Goal: Transaction & Acquisition: Obtain resource

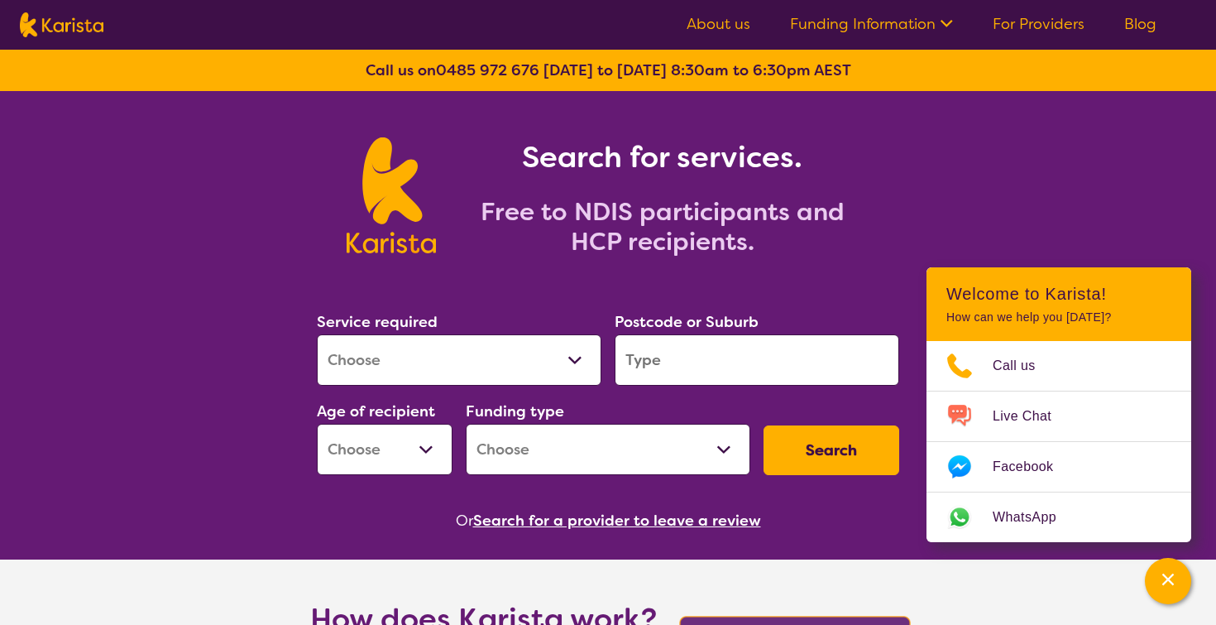
select select "[MEDICAL_DATA]"
click at [668, 362] on input "search" at bounding box center [757, 359] width 285 height 51
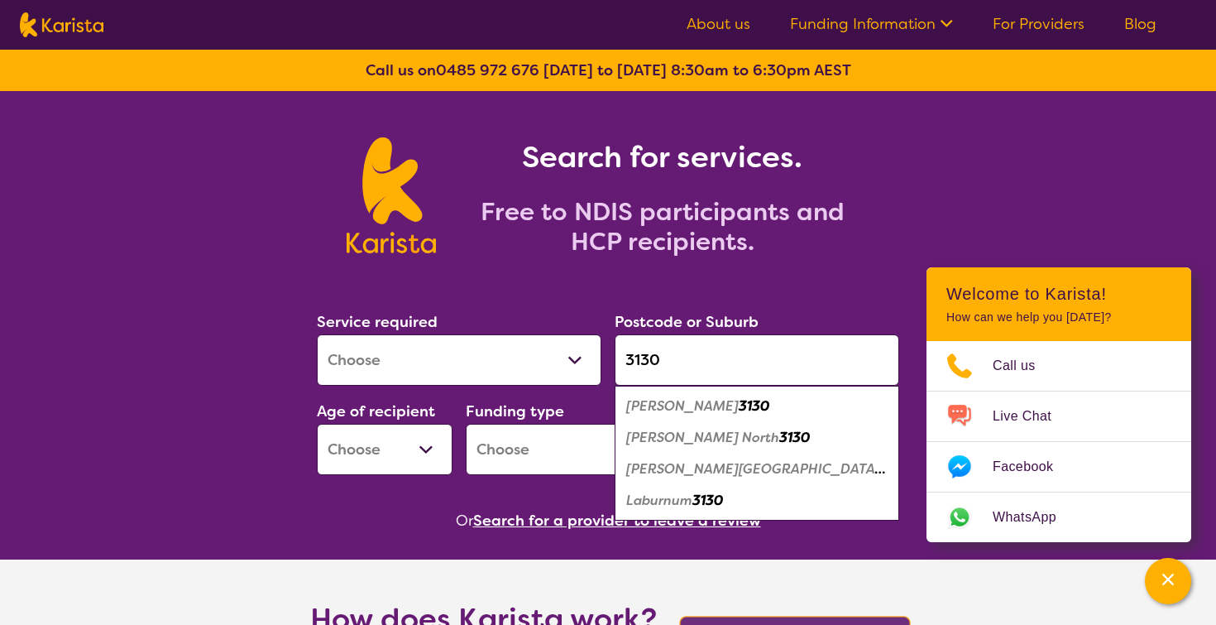
type input "3130"
click at [674, 406] on em "[PERSON_NAME]" at bounding box center [682, 405] width 113 height 17
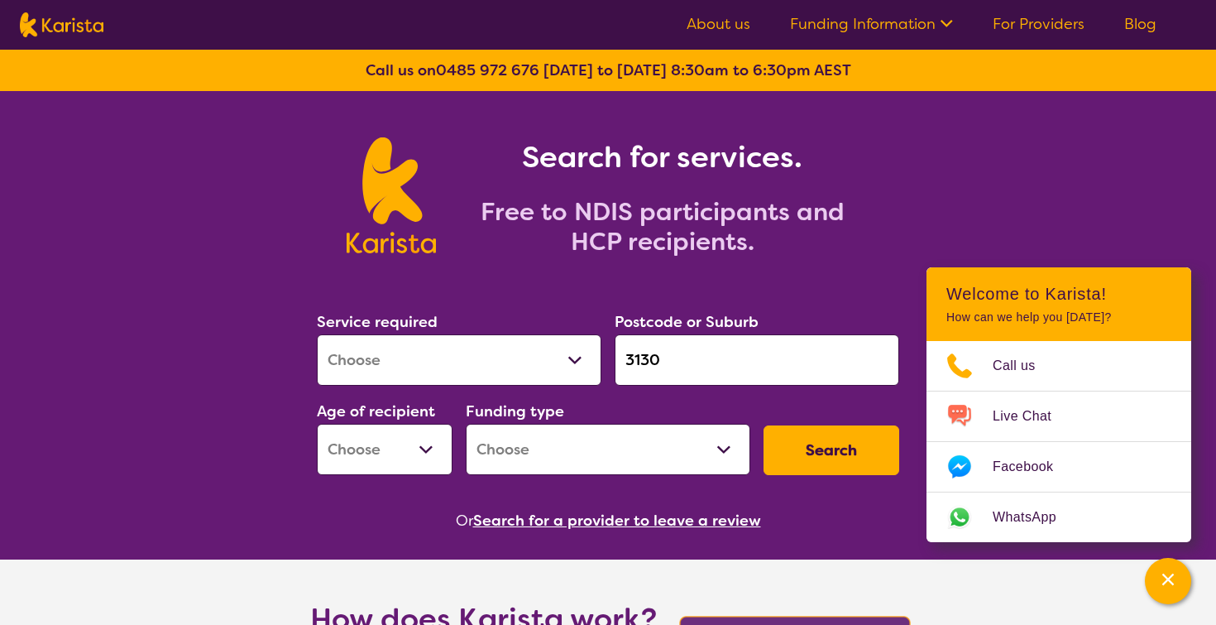
select select "AS"
select select "NDIS"
click at [815, 446] on button "Search" at bounding box center [832, 450] width 136 height 50
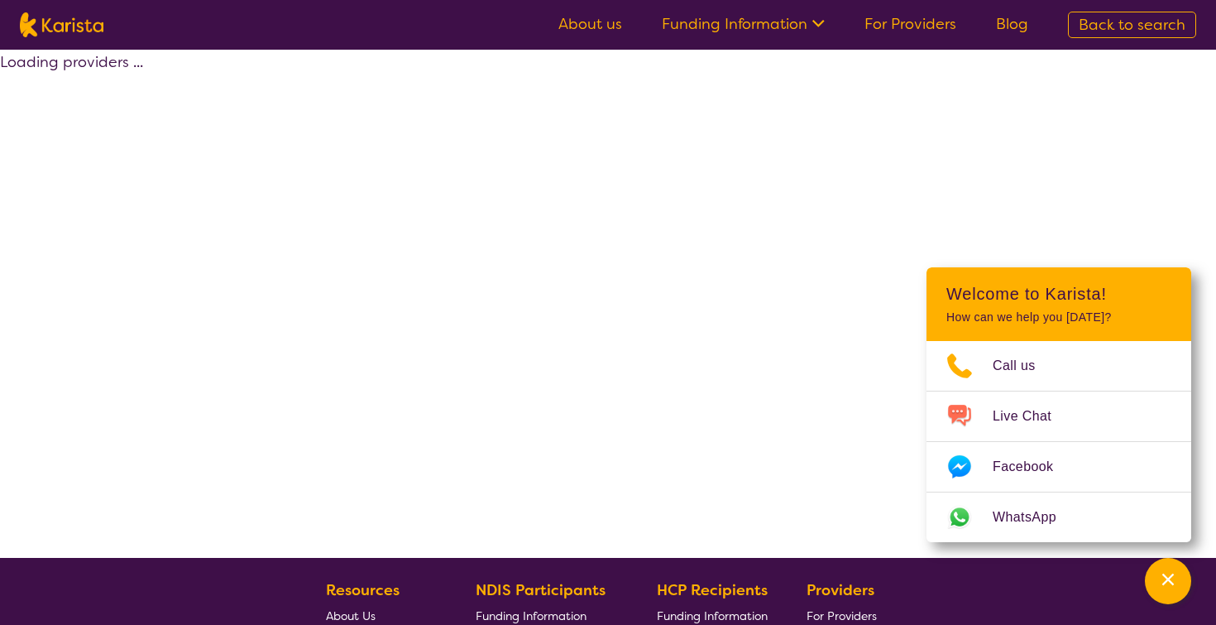
select select "by_score"
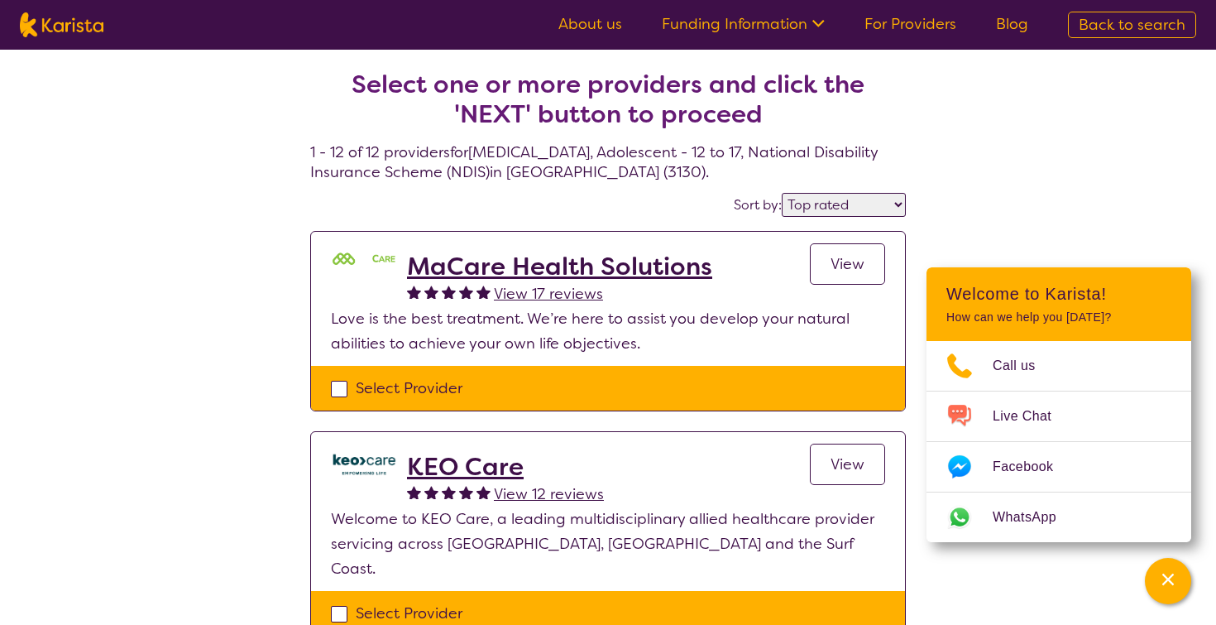
select select "[MEDICAL_DATA]"
select select "AS"
select select "NDIS"
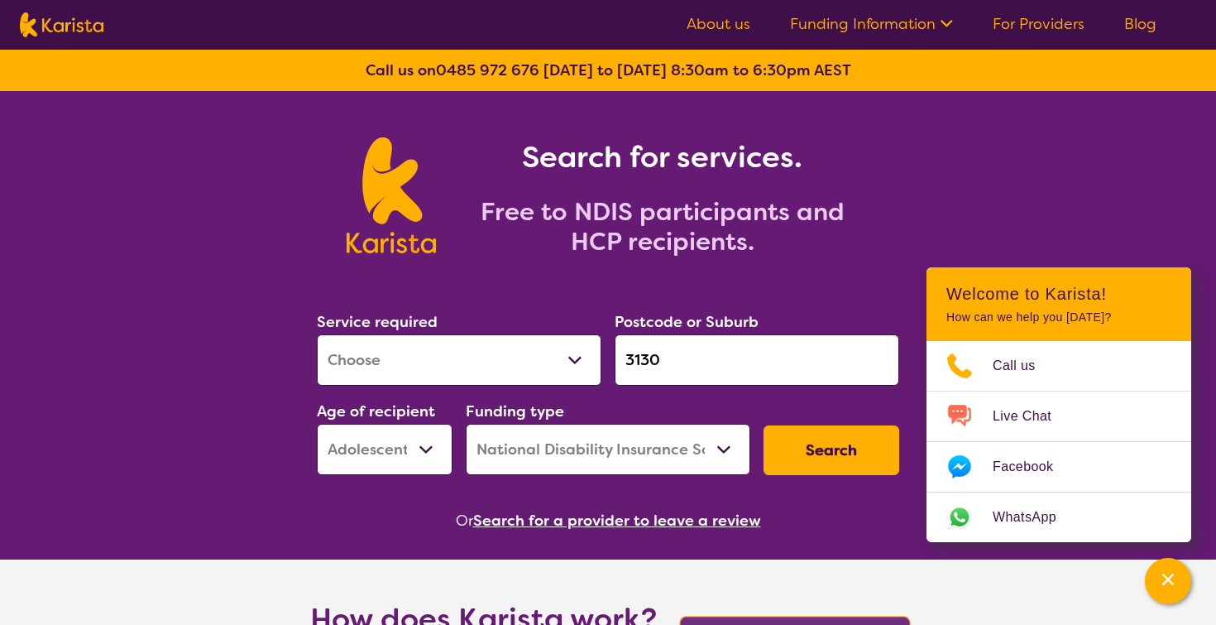
select select "CH"
click at [821, 459] on button "Search" at bounding box center [832, 450] width 136 height 50
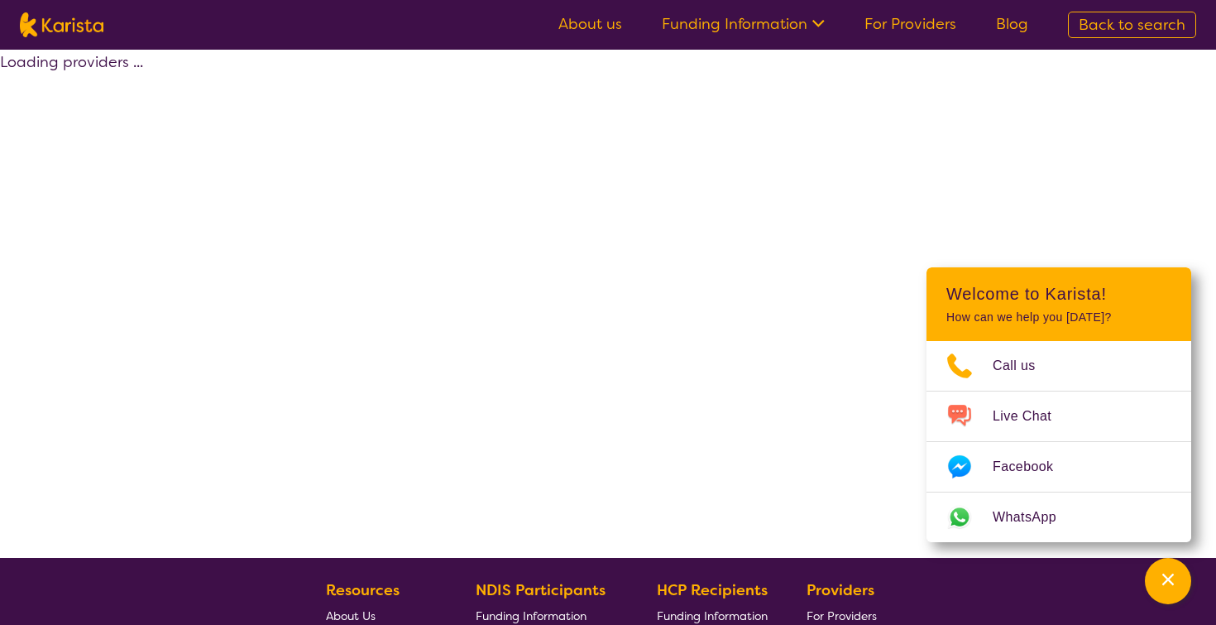
select select "by_score"
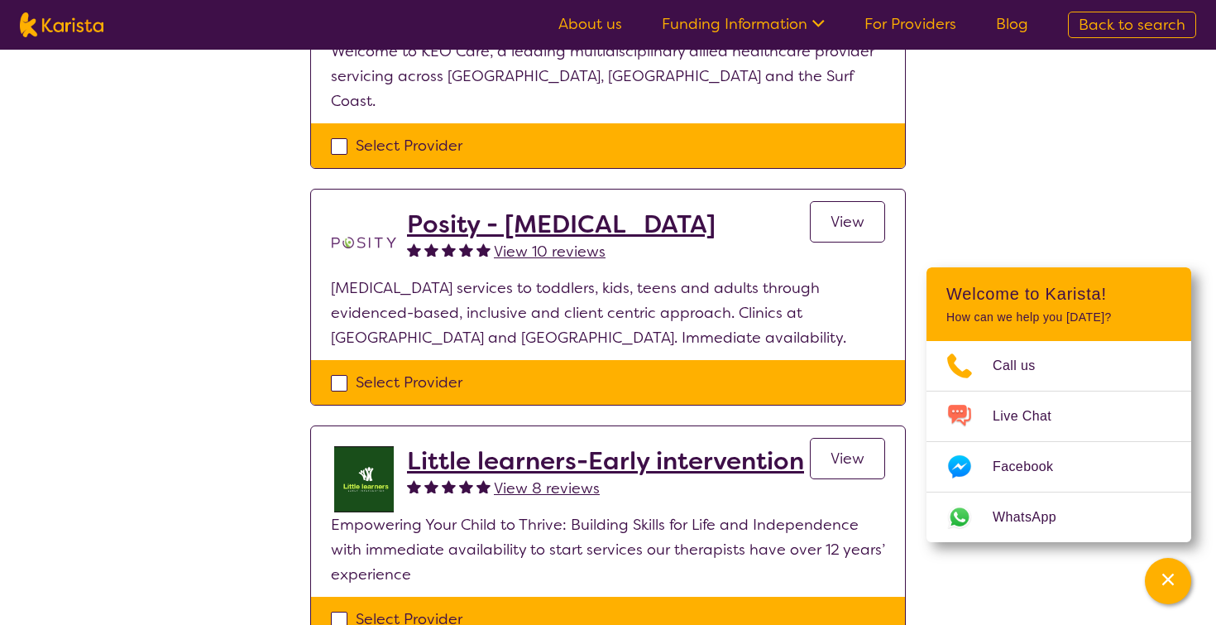
scroll to position [367, 0]
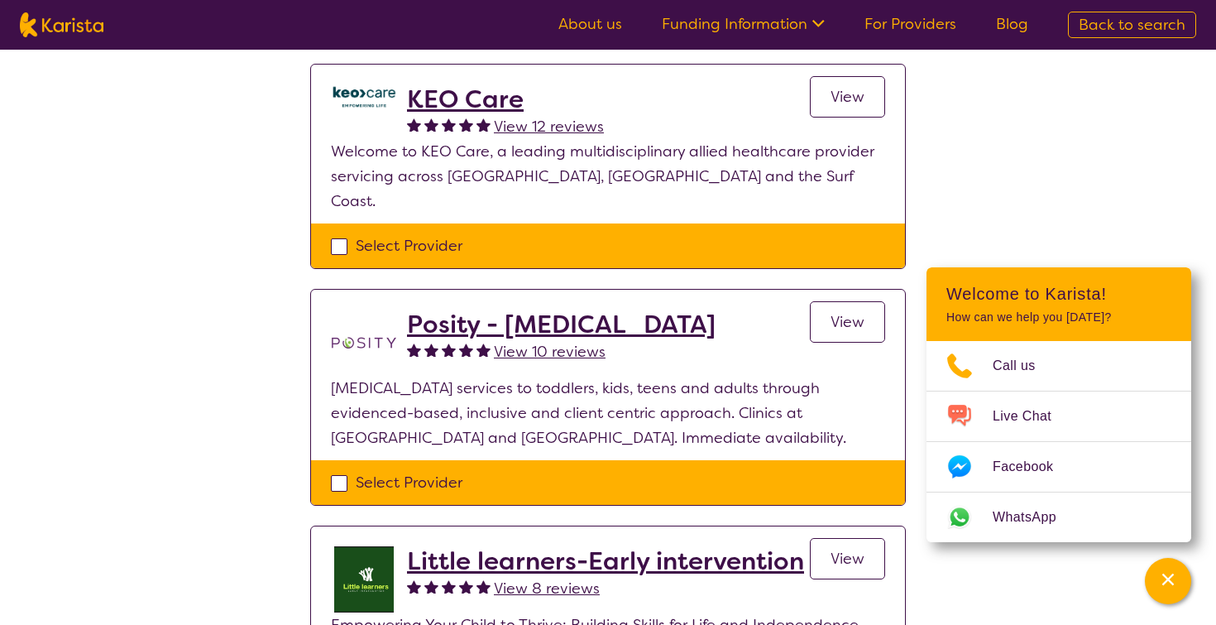
click at [482, 309] on h2 "Posity - [MEDICAL_DATA]" at bounding box center [561, 324] width 309 height 30
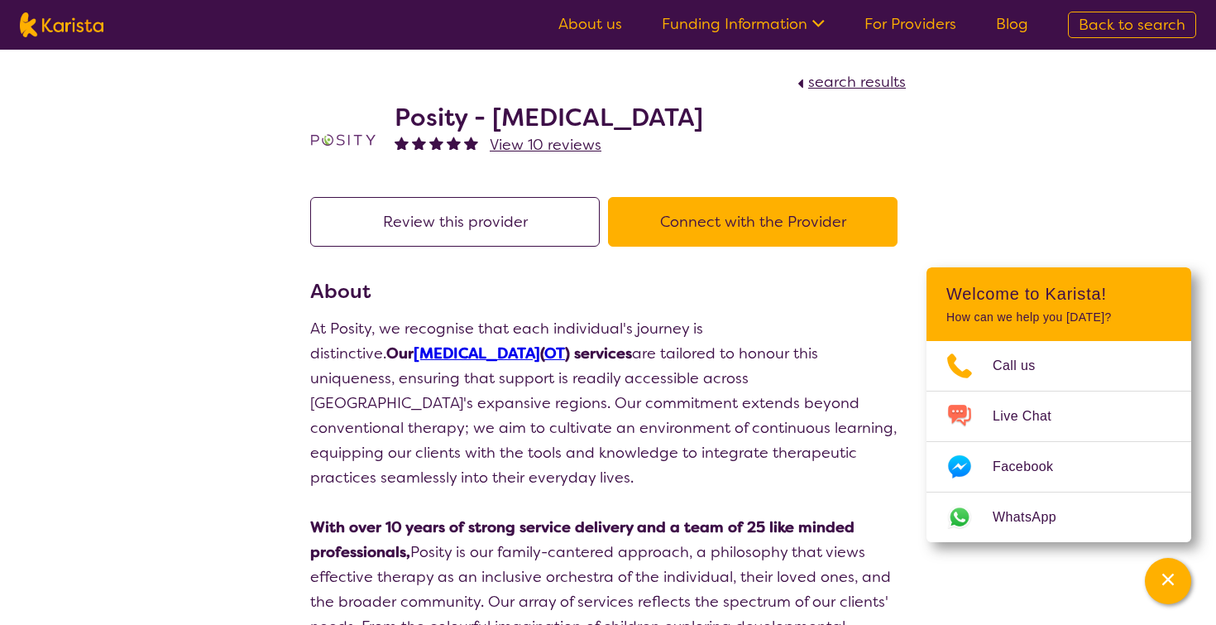
select select "by_score"
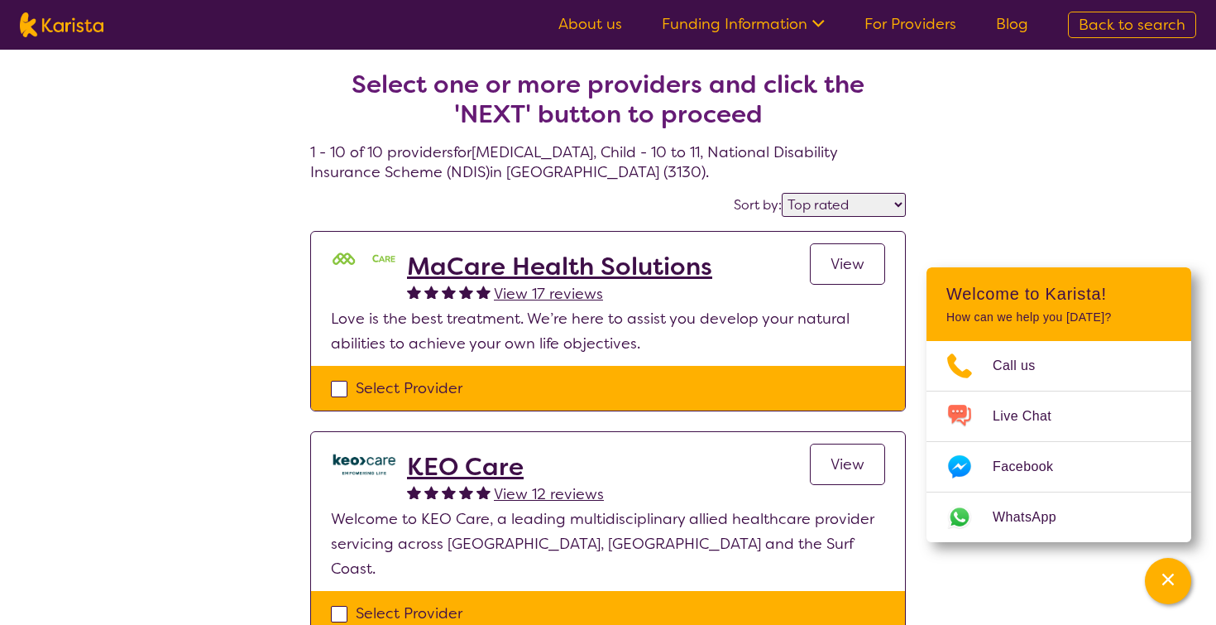
scroll to position [367, 0]
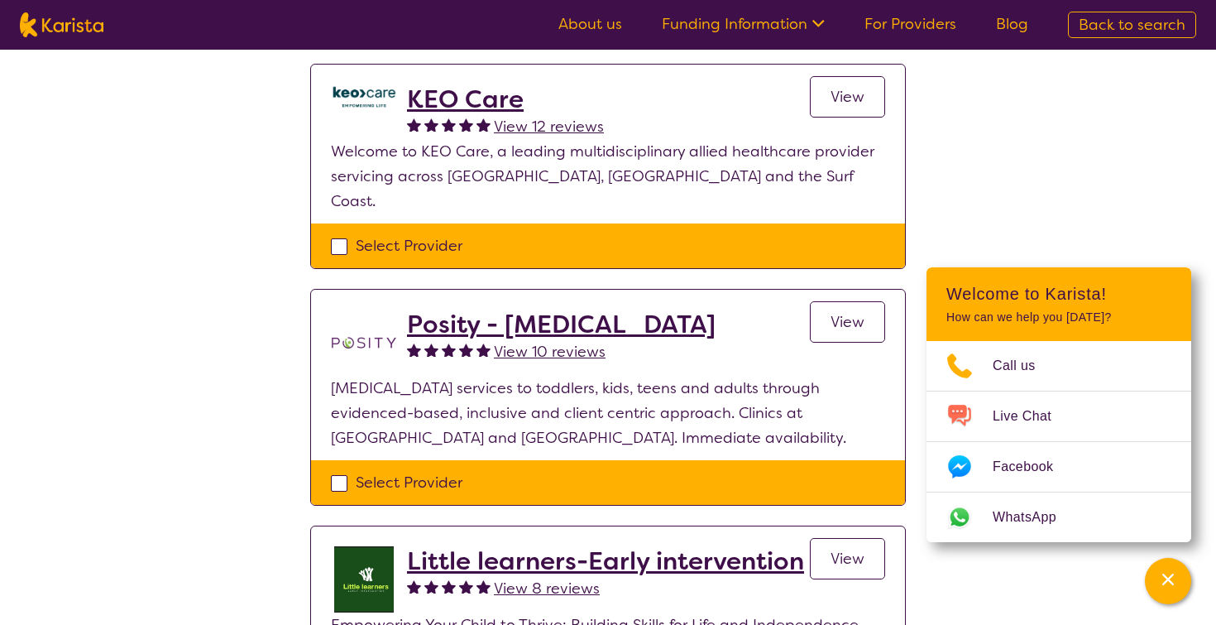
select select "[MEDICAL_DATA]"
select select "CH"
select select "NDIS"
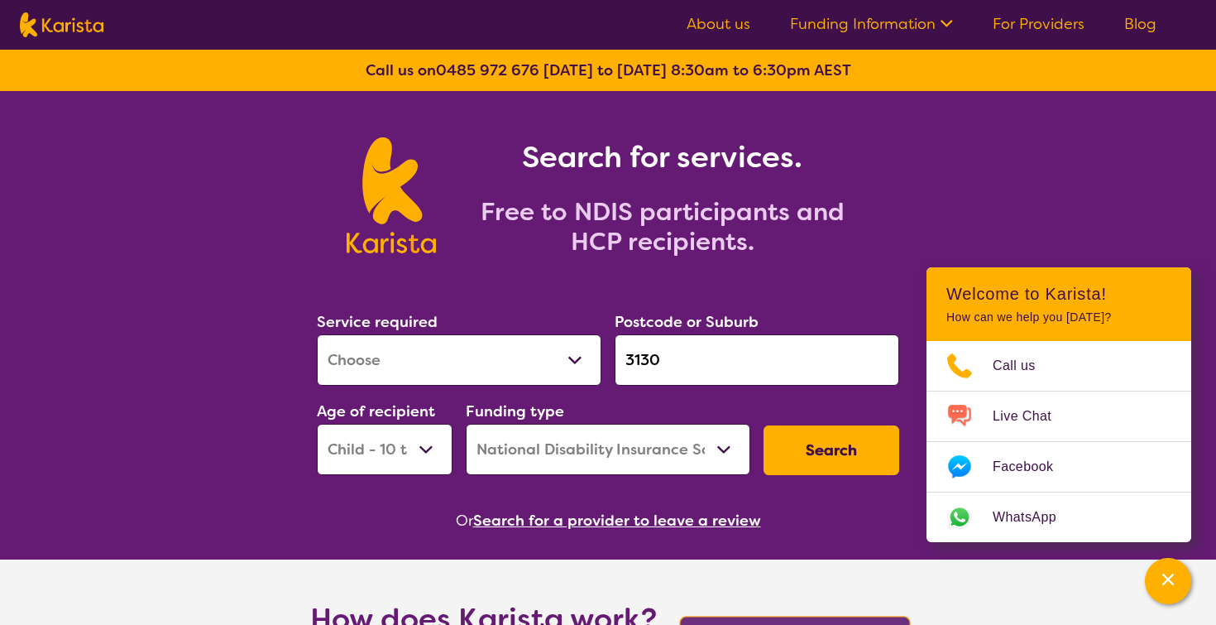
select select "EC"
click at [801, 460] on button "Search" at bounding box center [832, 450] width 136 height 50
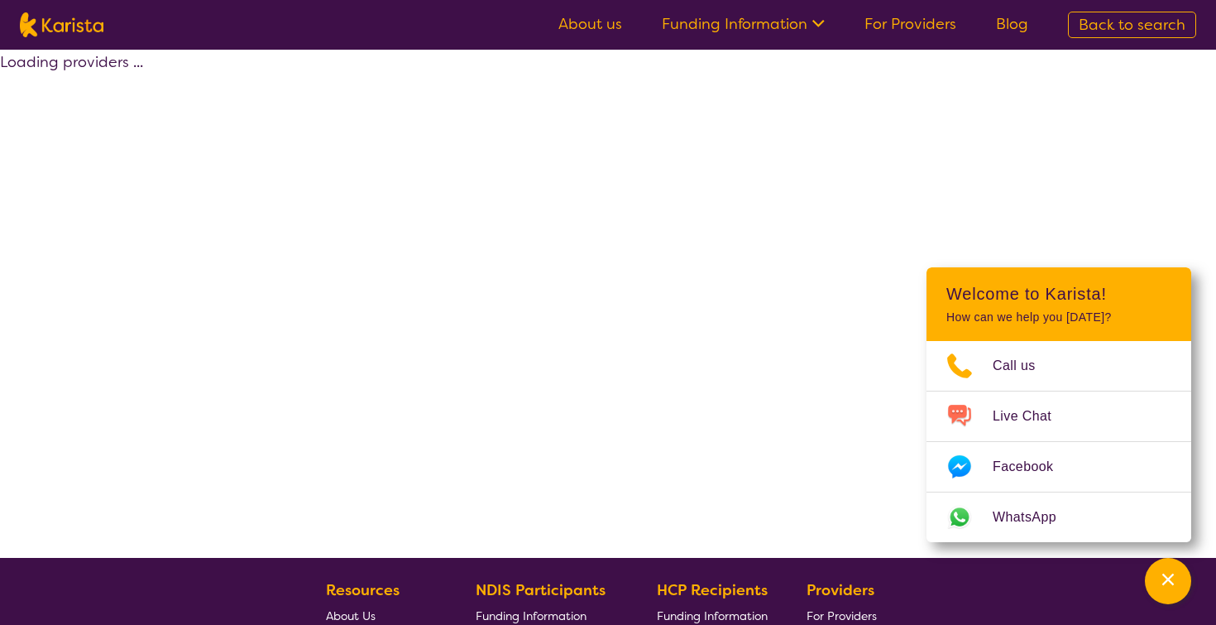
select select "by_score"
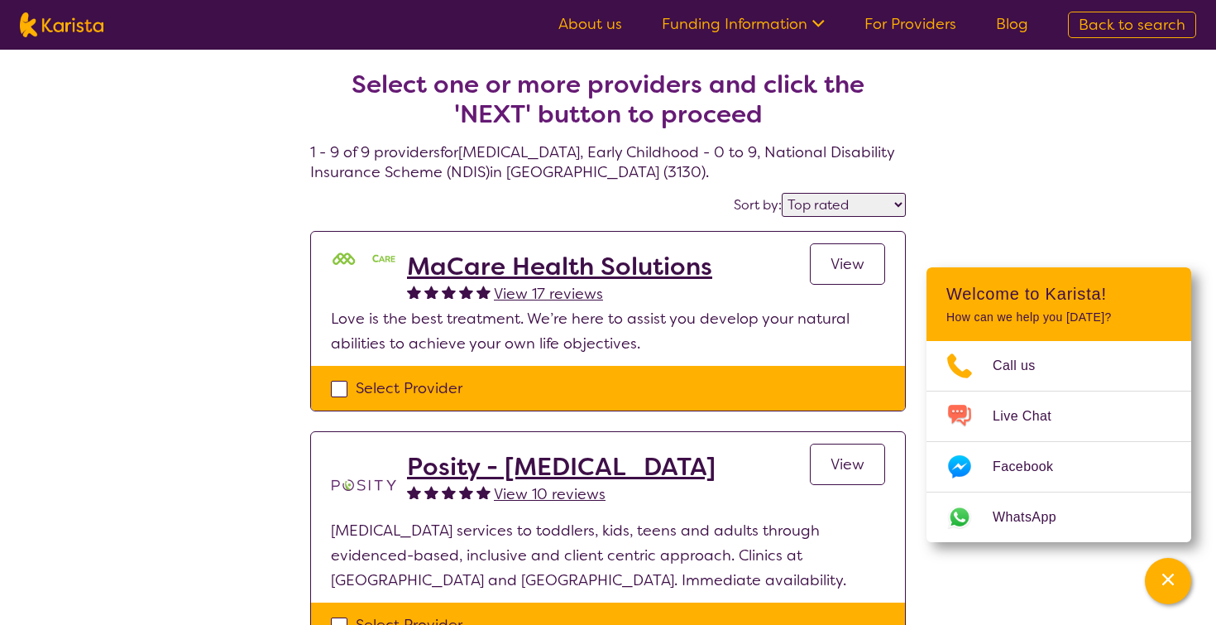
click at [342, 389] on div "Select Provider" at bounding box center [608, 388] width 554 height 25
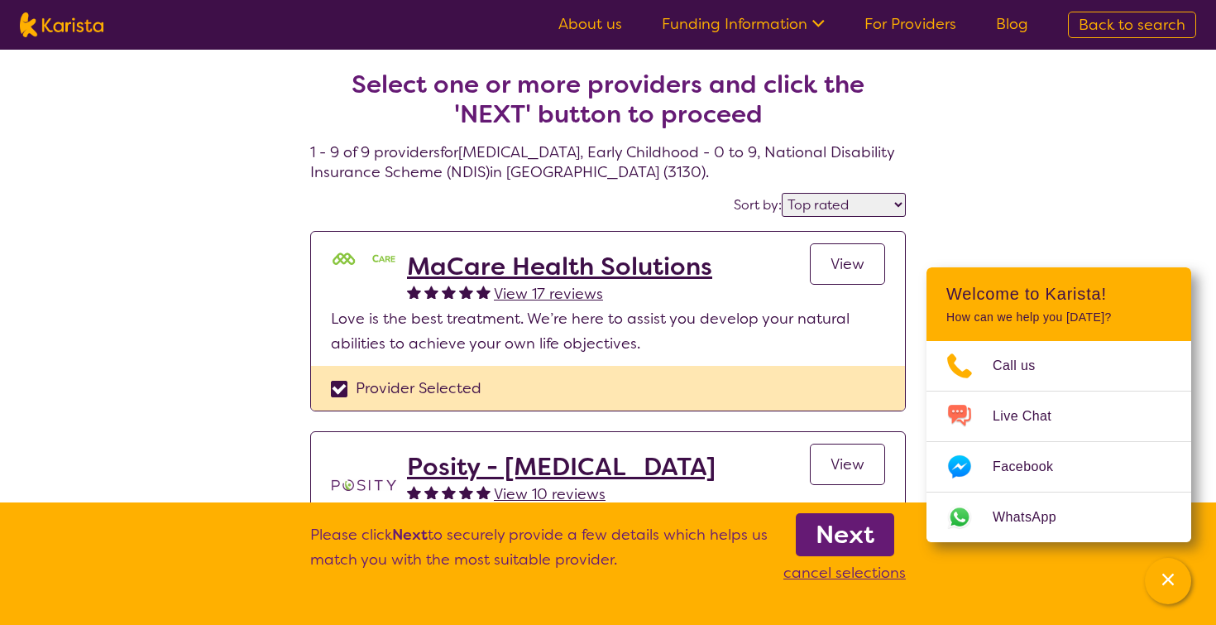
click at [342, 389] on div "Provider Selected" at bounding box center [608, 388] width 554 height 25
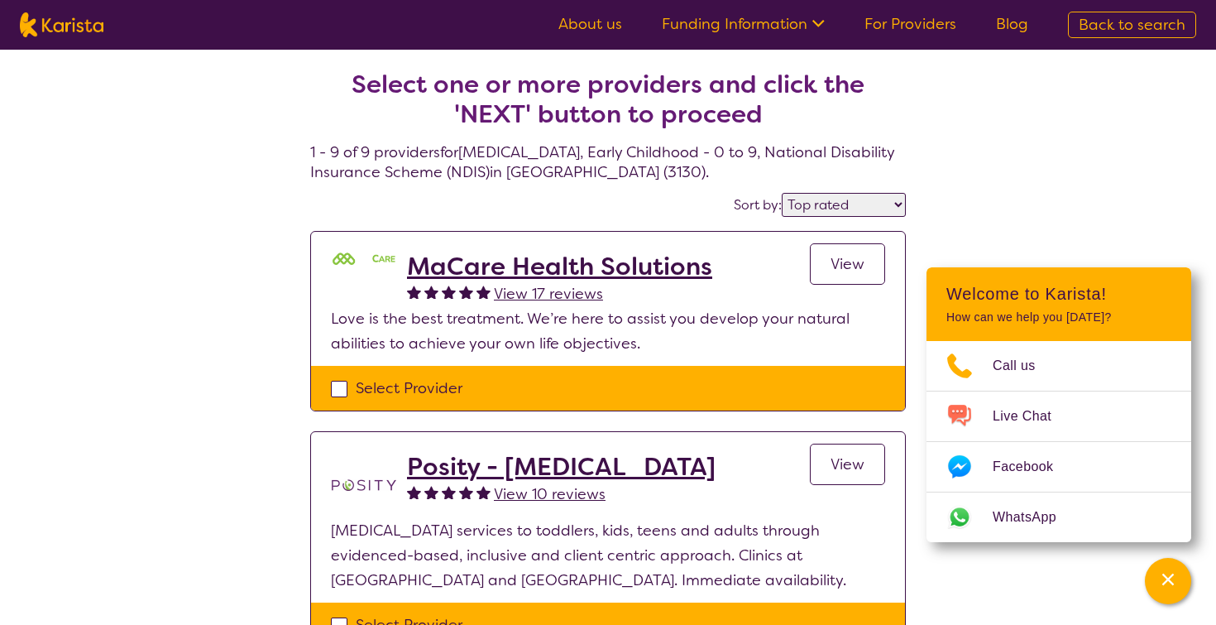
scroll to position [15, 0]
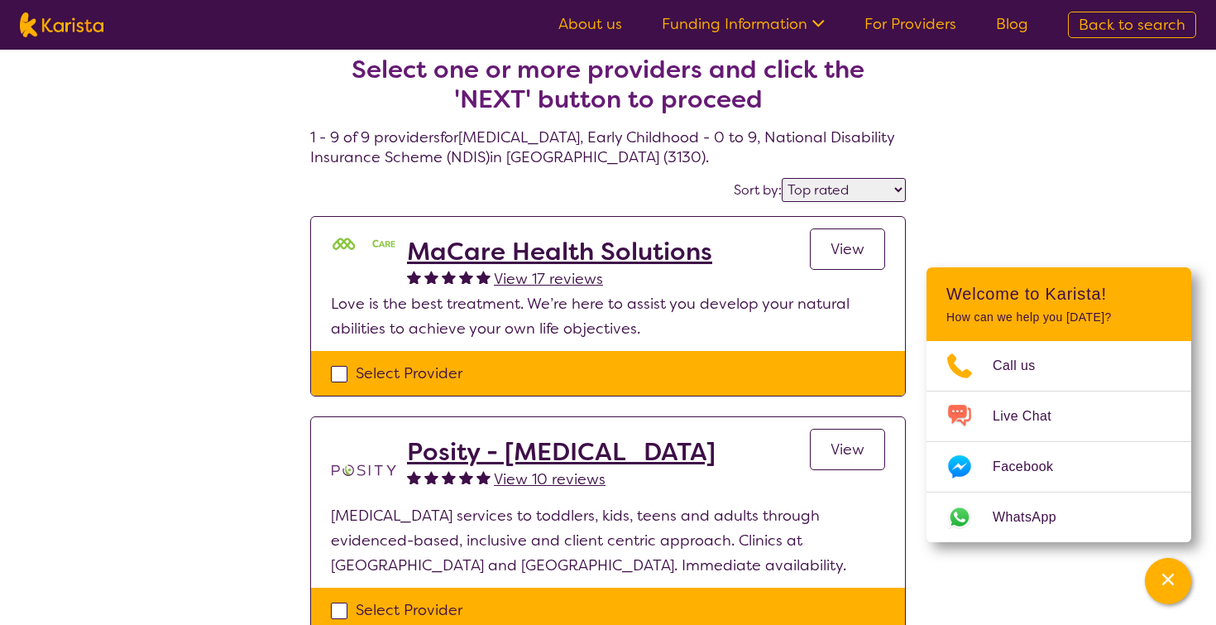
click at [341, 372] on div "Select Provider" at bounding box center [608, 373] width 554 height 25
checkbox input "true"
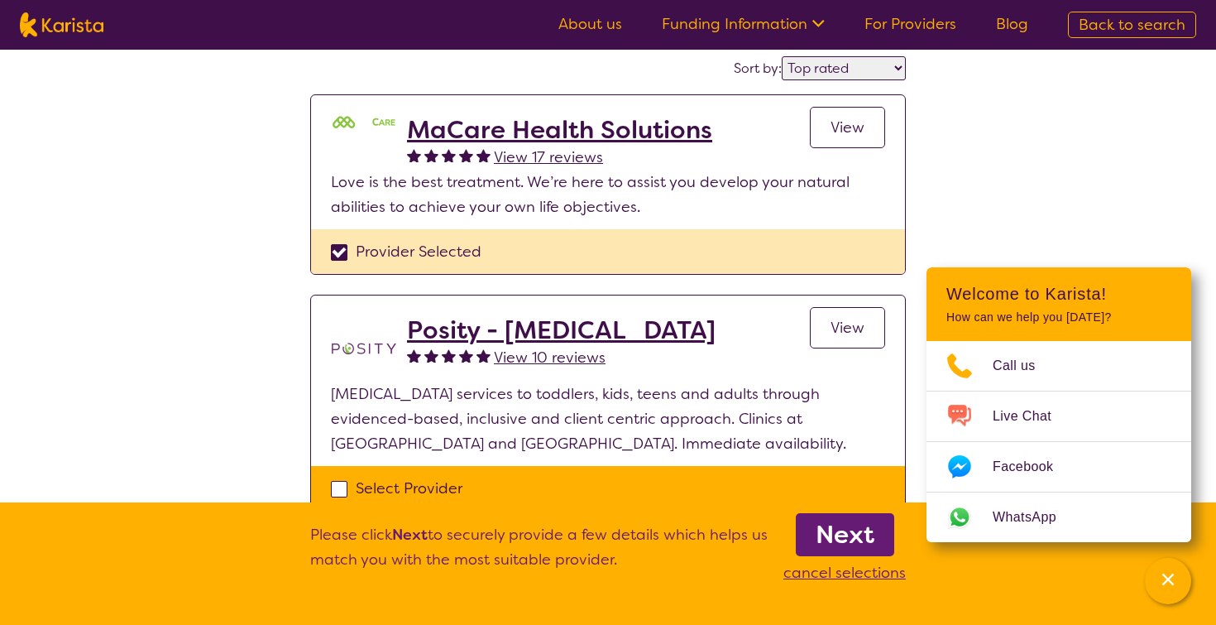
scroll to position [139, 0]
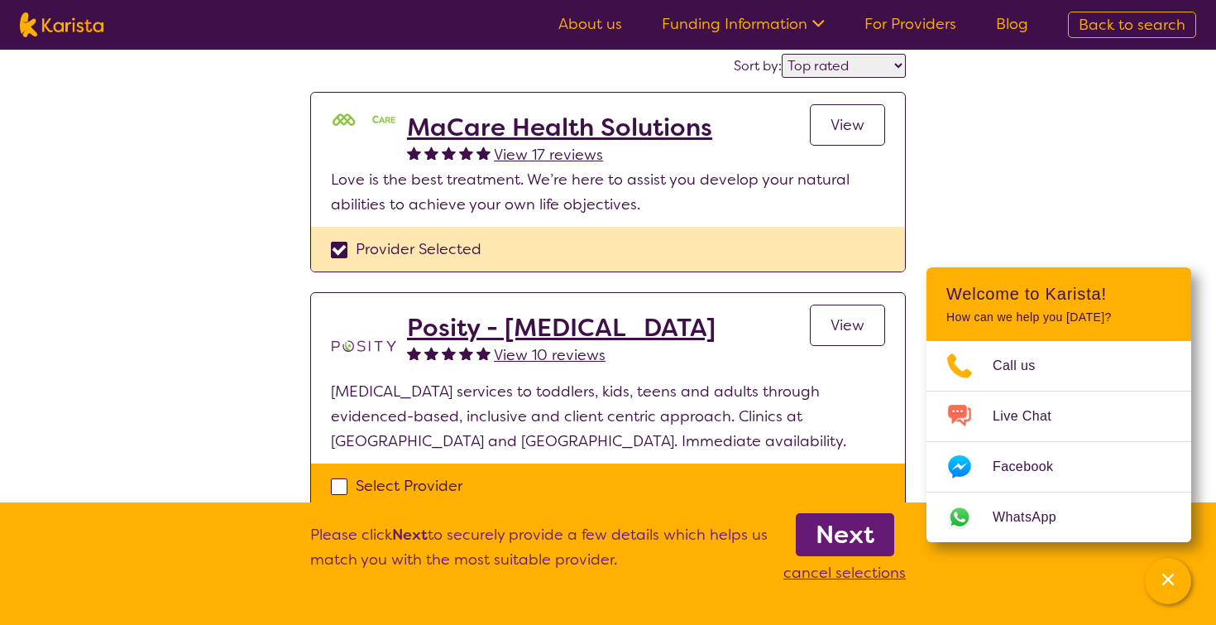
click at [341, 482] on div "Select Provider" at bounding box center [608, 485] width 554 height 25
checkbox input "true"
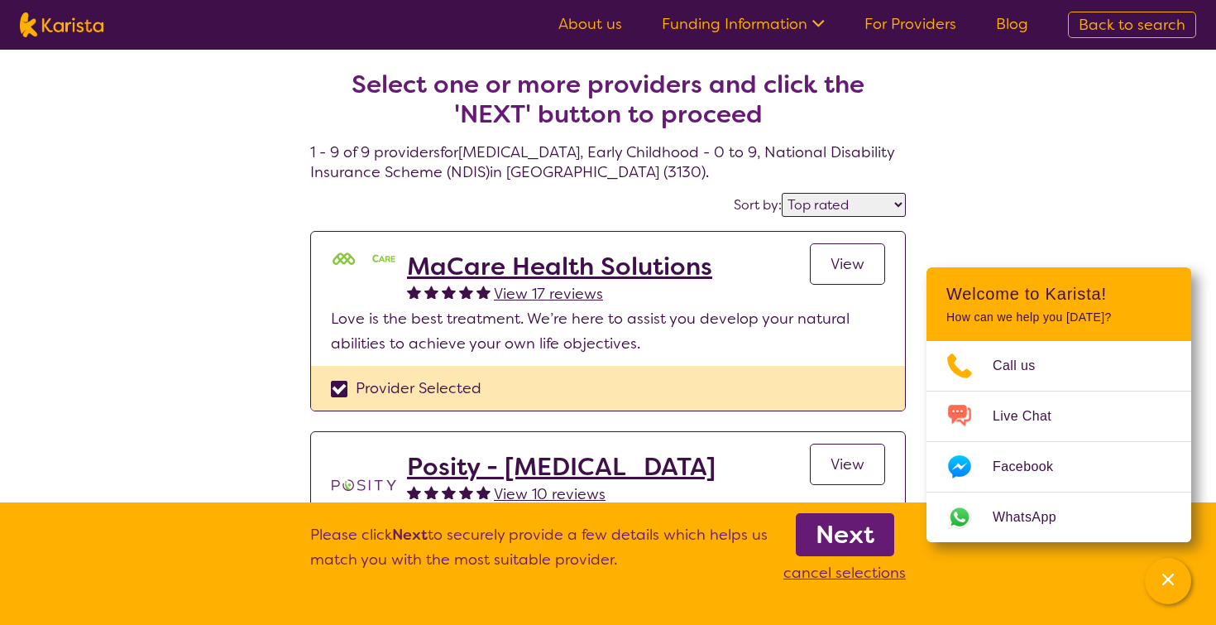
click at [816, 527] on b "Next" at bounding box center [845, 534] width 59 height 33
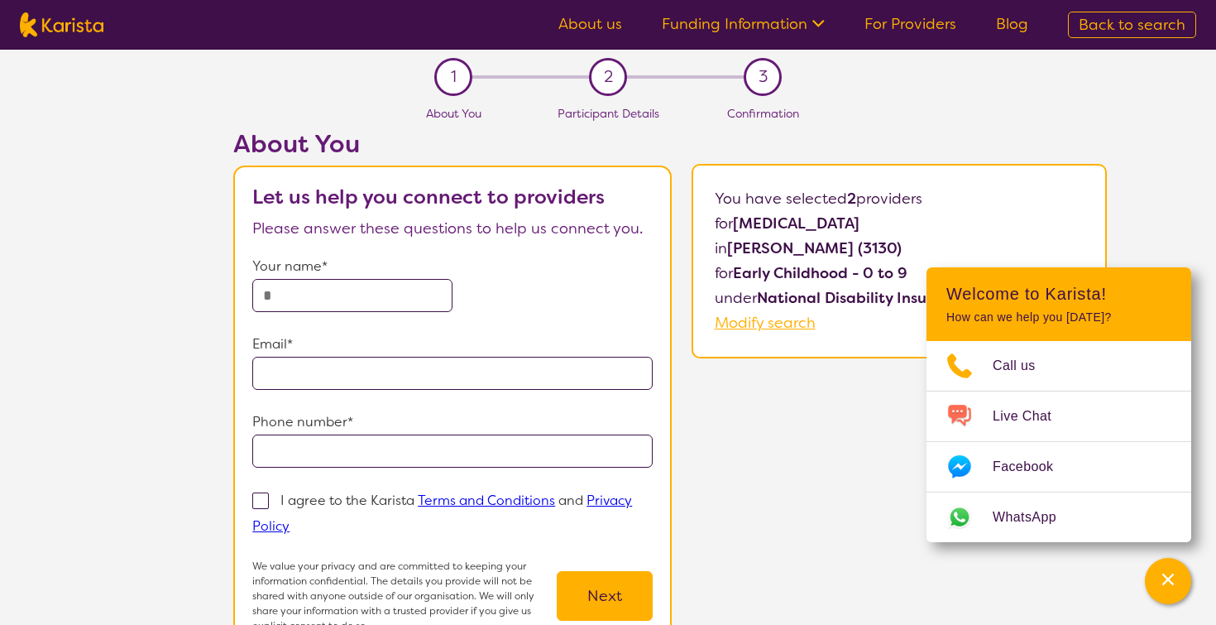
click at [815, 28] on icon at bounding box center [816, 21] width 17 height 17
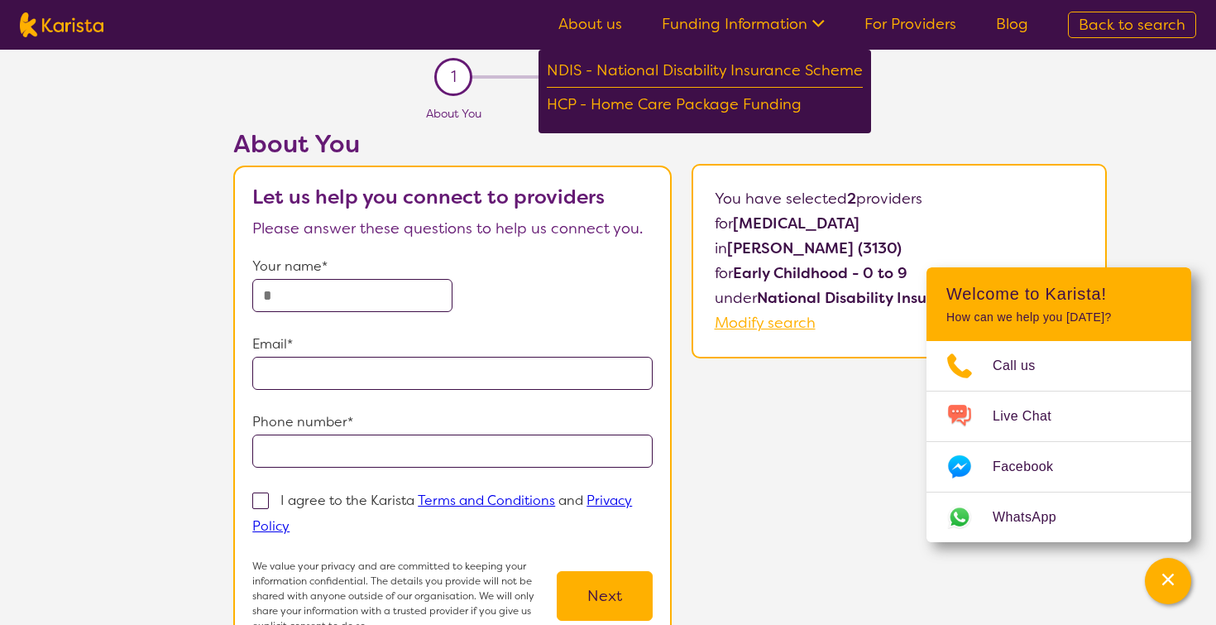
click at [592, 22] on link "About us" at bounding box center [591, 24] width 64 height 20
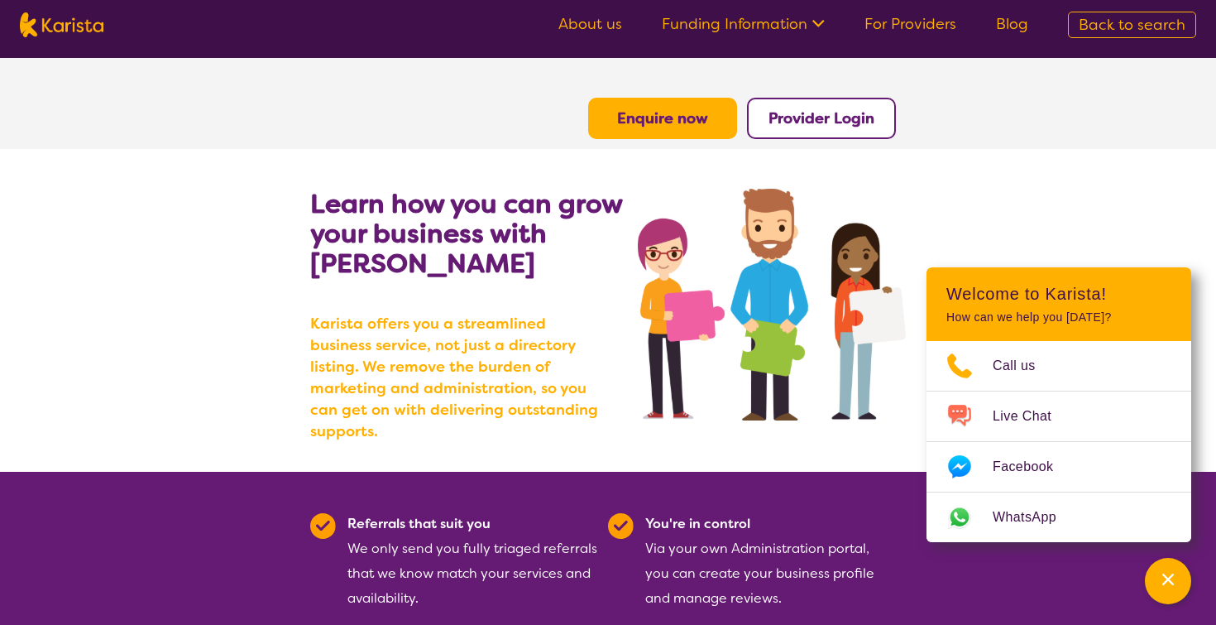
click at [612, 26] on link "About us" at bounding box center [591, 24] width 64 height 20
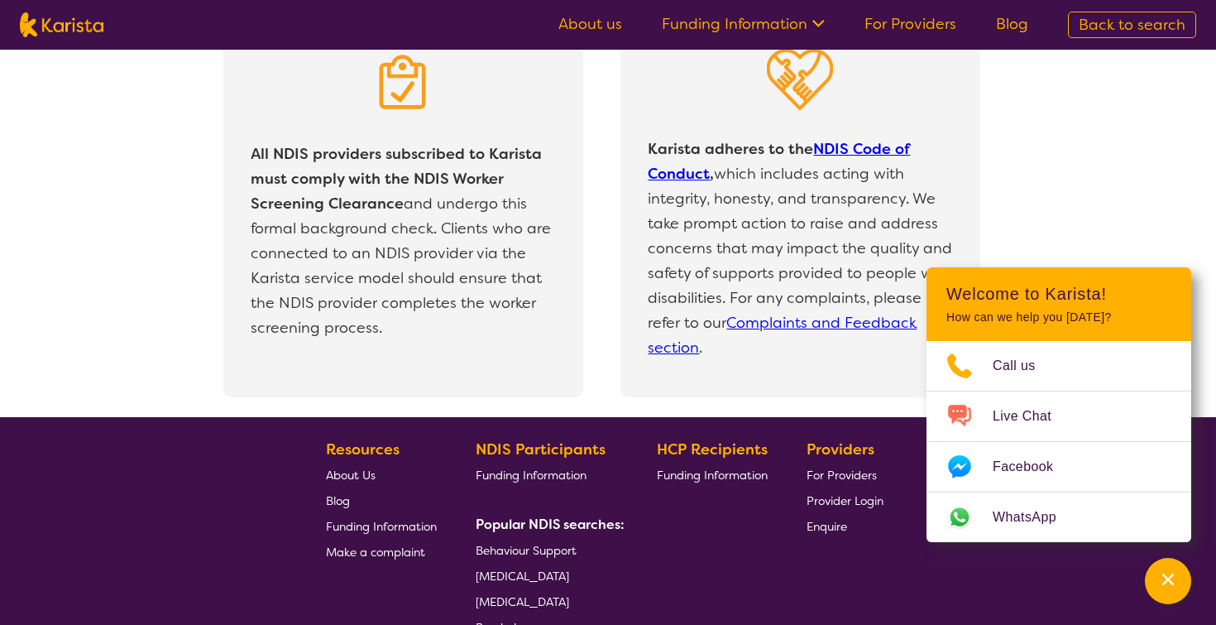
scroll to position [3472, 0]
